Goal: Information Seeking & Learning: Learn about a topic

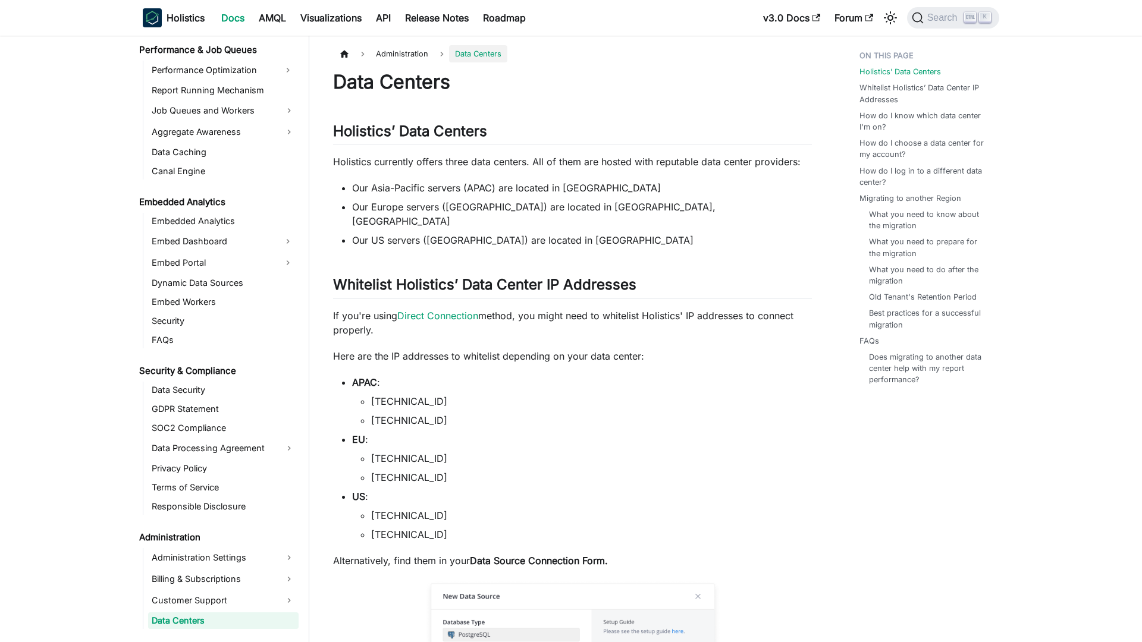
scroll to position [1168, 0]
